Goal: Transaction & Acquisition: Subscribe to service/newsletter

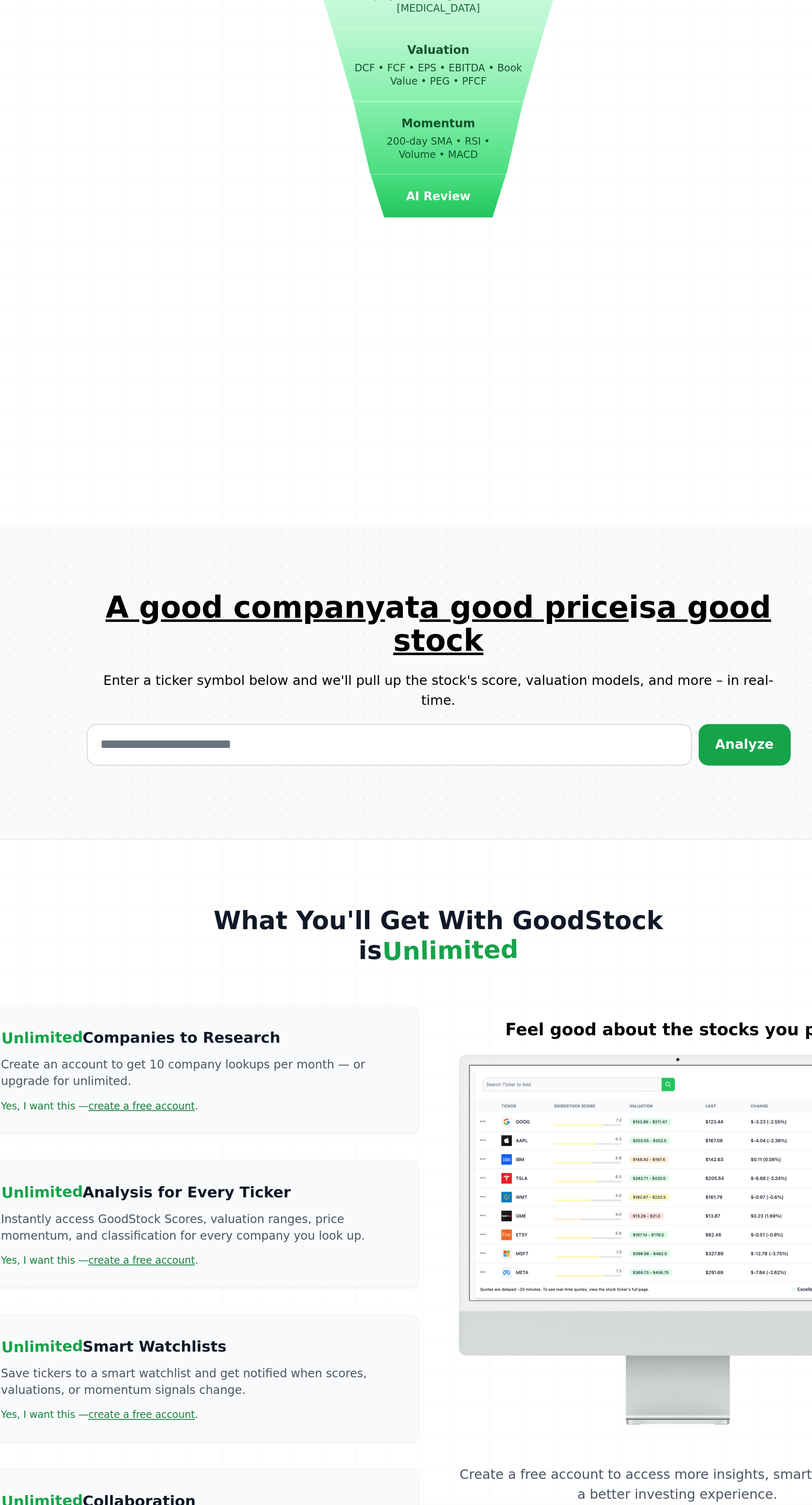
scroll to position [398, 0]
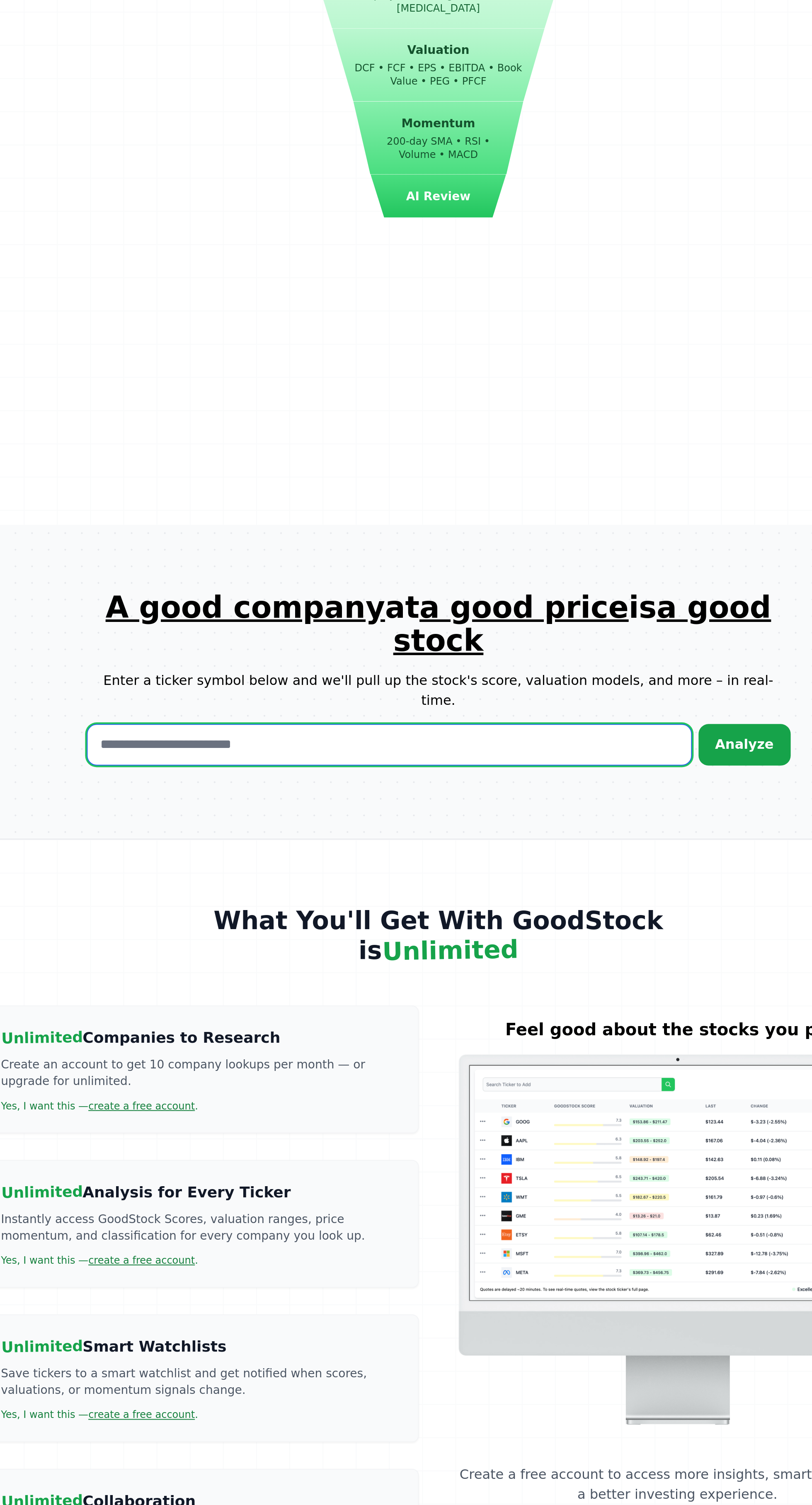
click at [387, 1115] on input "text" at bounding box center [381, 1125] width 302 height 20
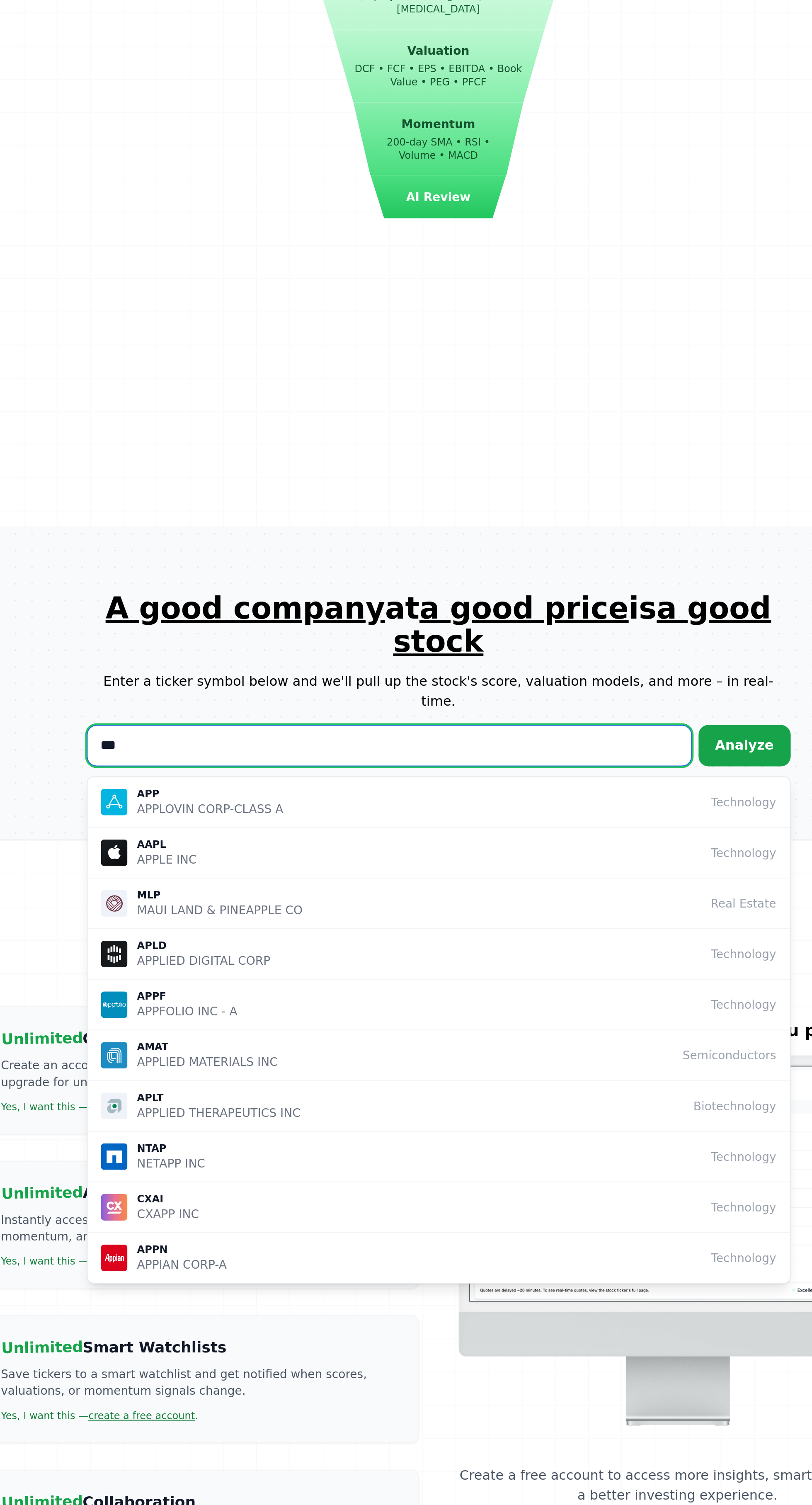
scroll to position [406, 0]
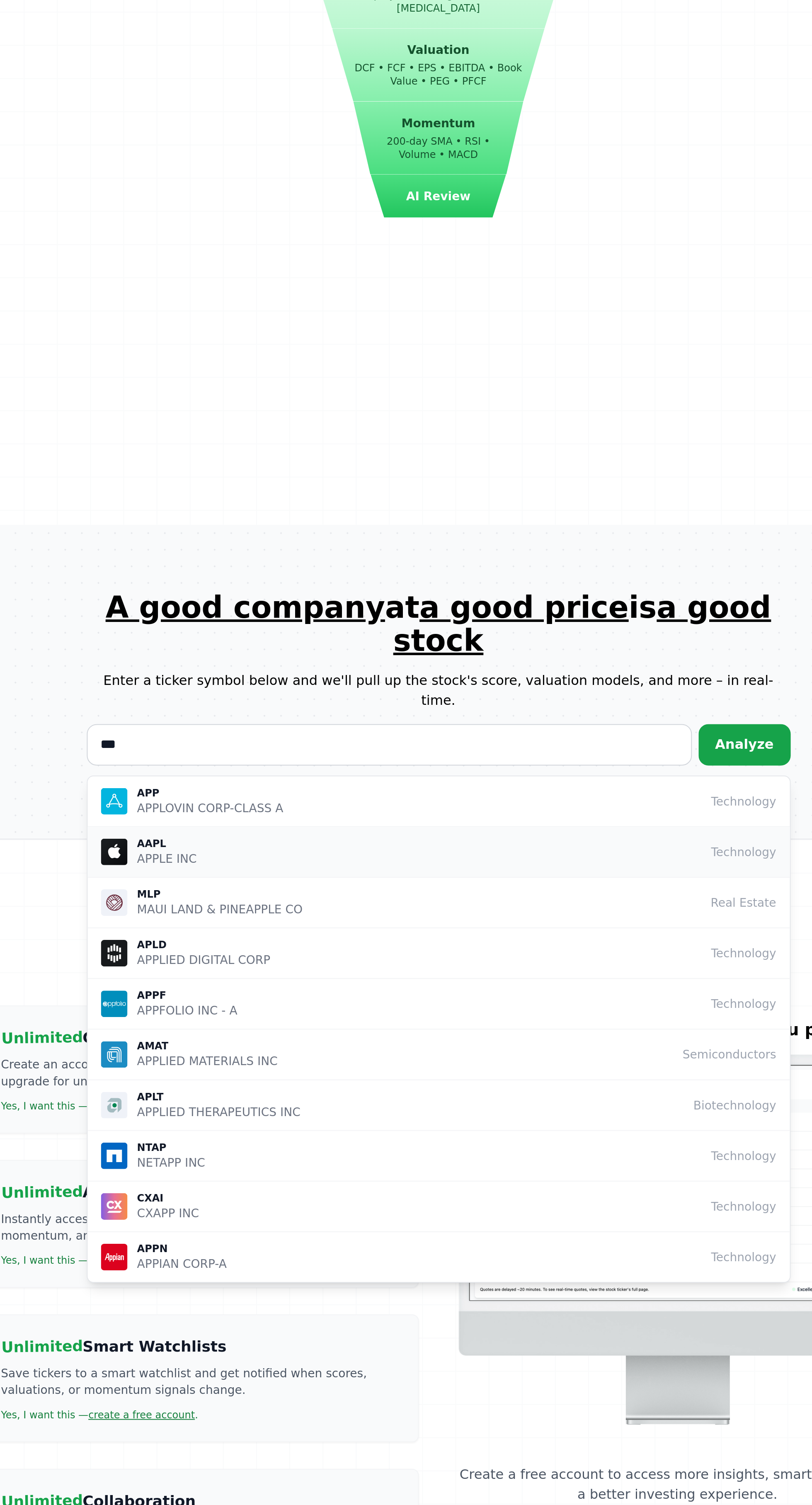
click at [263, 1178] on p "APPLE INC" at bounding box center [270, 1182] width 30 height 8
type input "****"
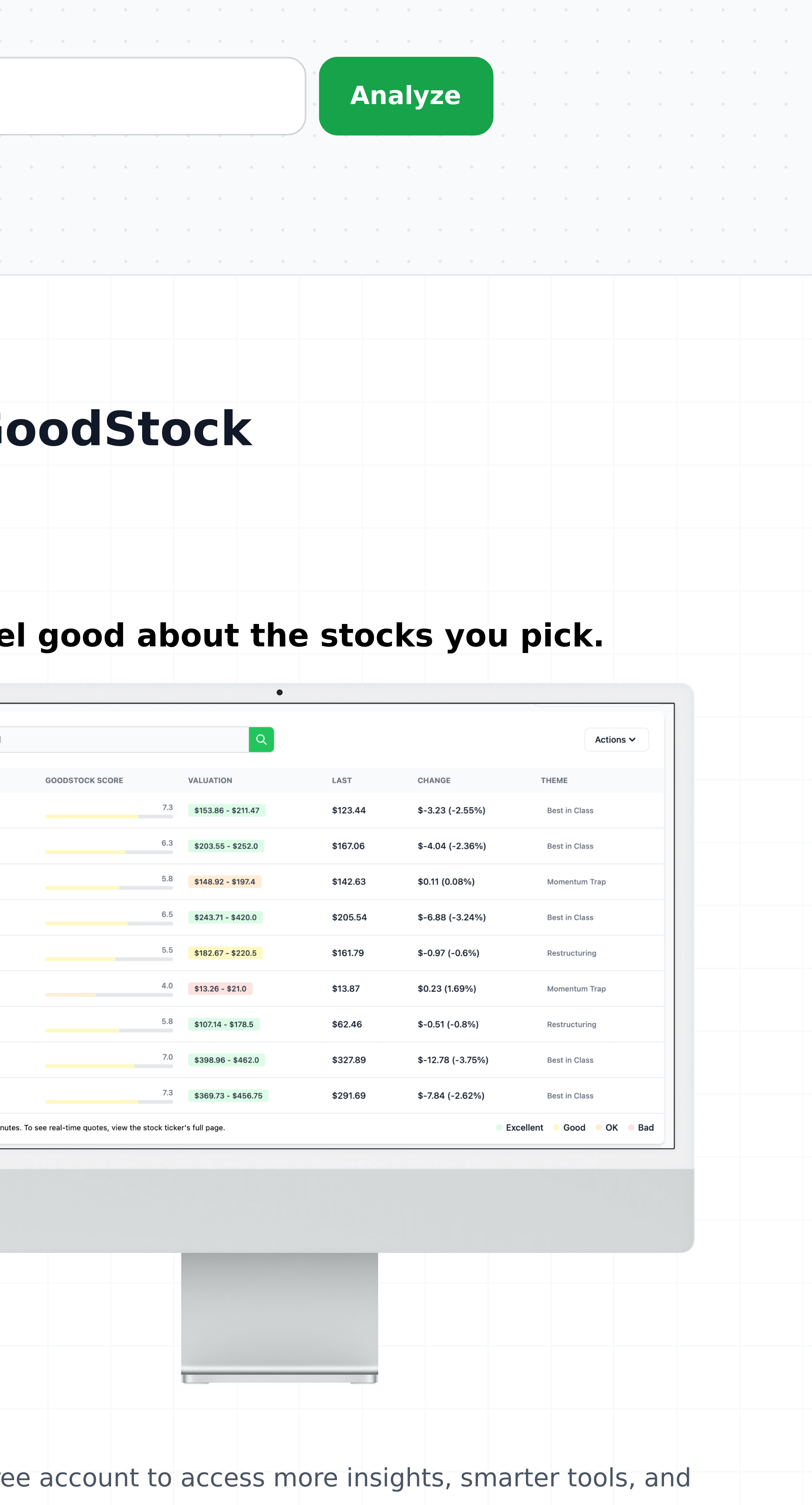
scroll to position [844, 0]
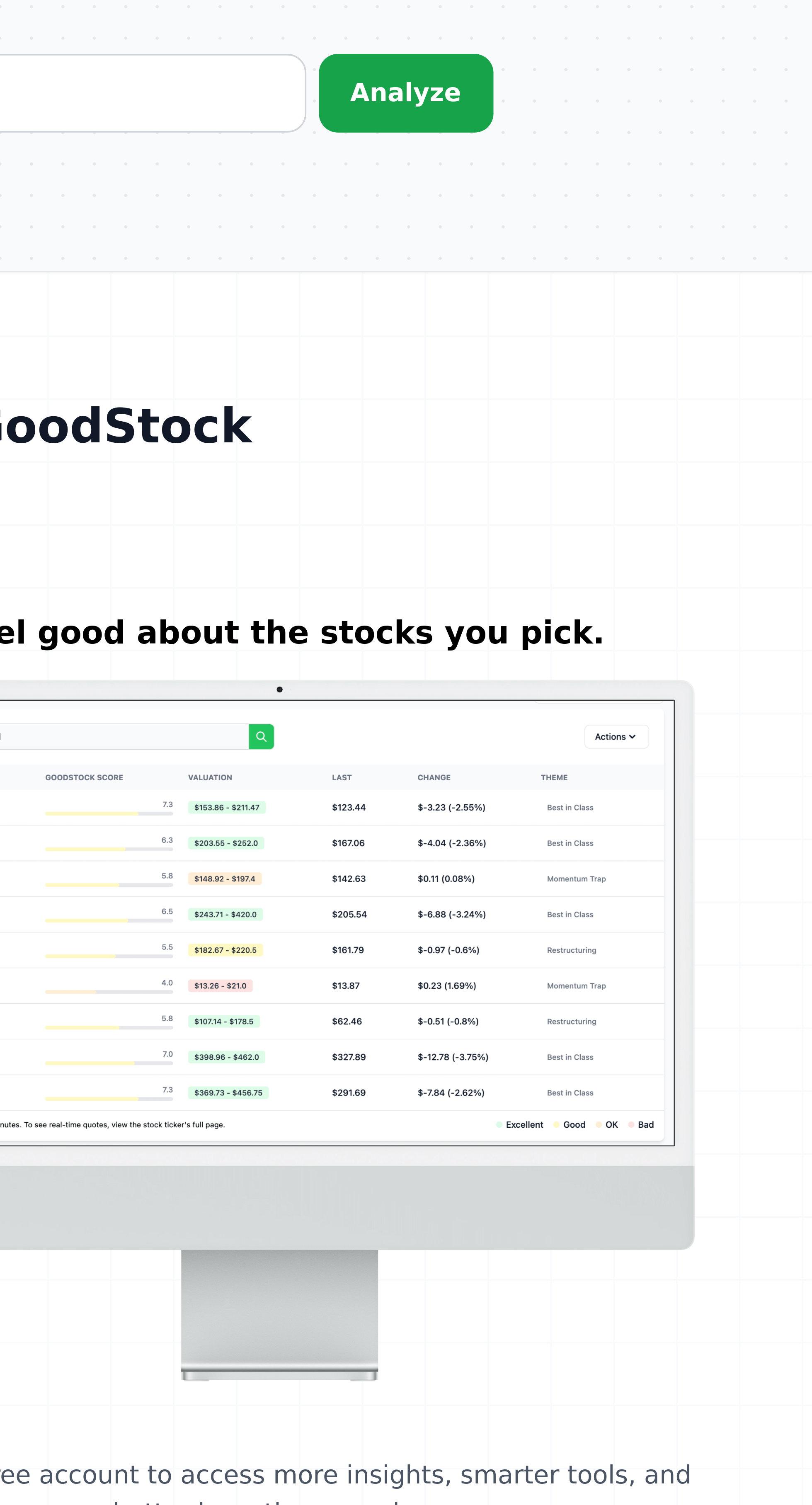
click at [549, 1069] on link "Create My Free Account" at bounding box center [525, 1079] width 109 height 20
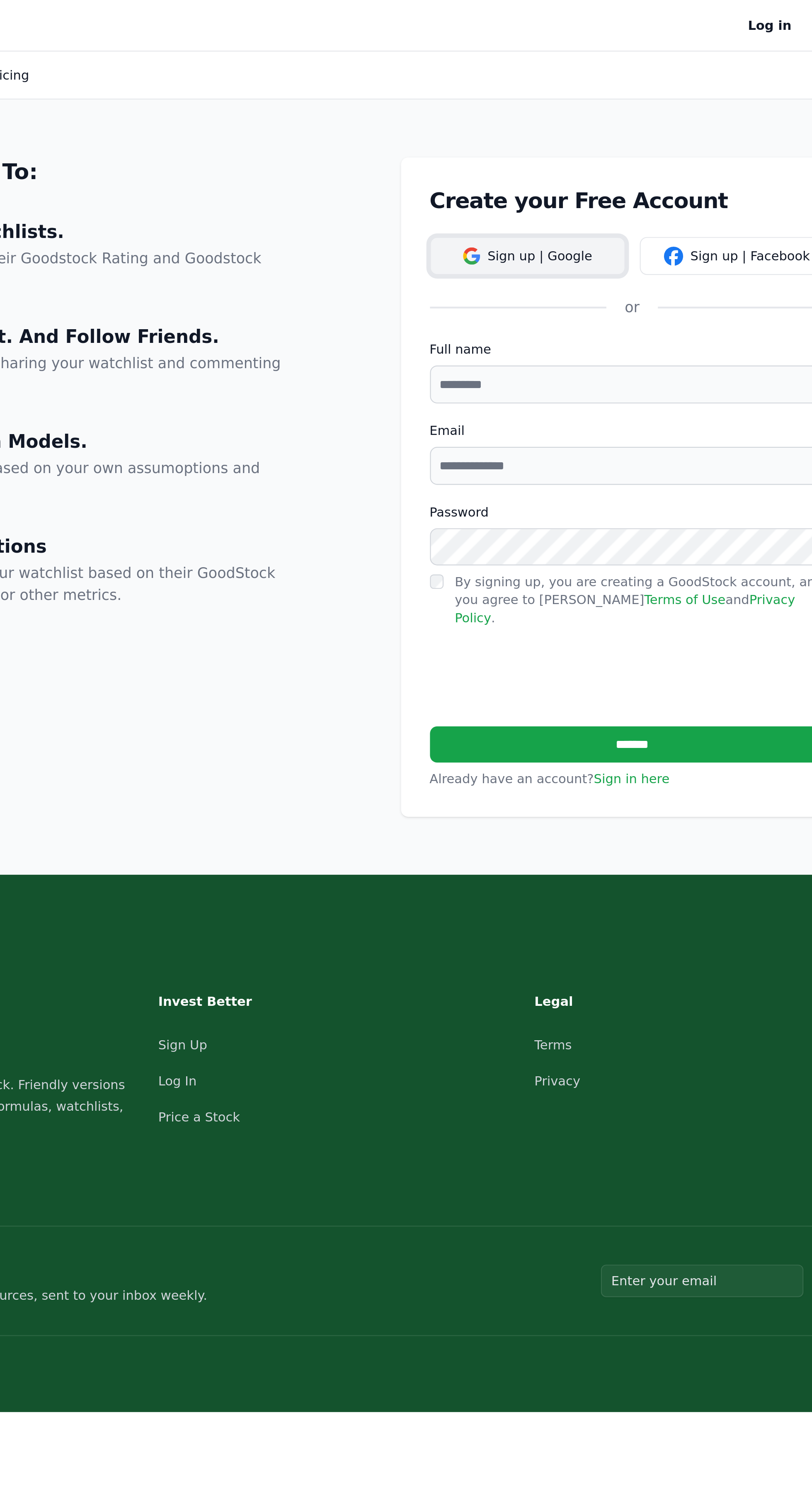
click at [496, 116] on button "Sign up | Google" at bounding box center [495, 117] width 89 height 18
